Goal: Navigation & Orientation: Find specific page/section

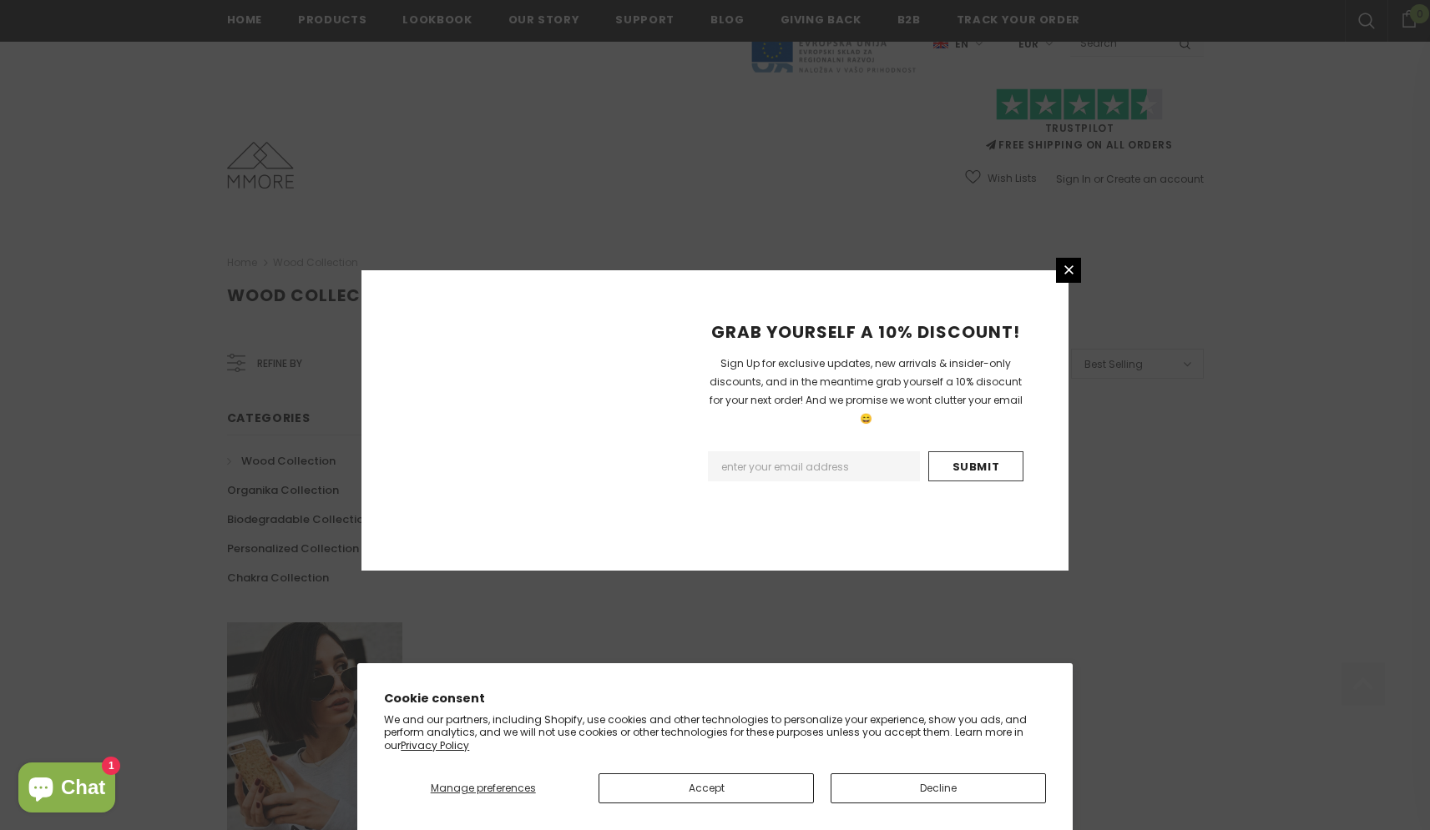
scroll to position [880, 0]
